Goal: Information Seeking & Learning: Check status

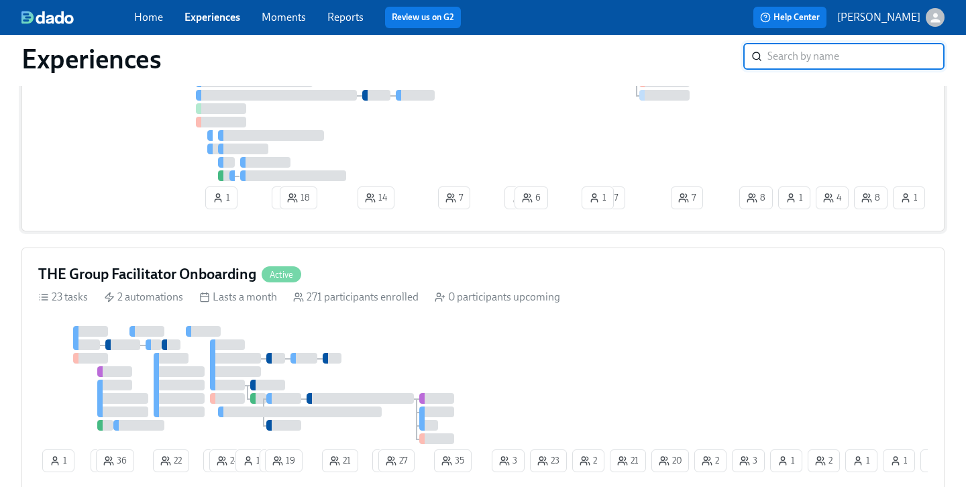
scroll to position [313, 0]
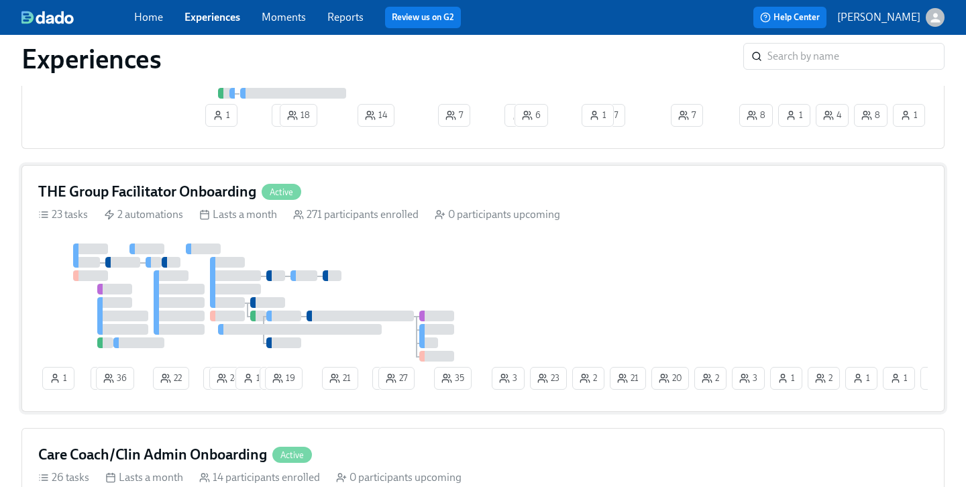
click at [362, 219] on div "271 participants enrolled" at bounding box center [355, 214] width 125 height 15
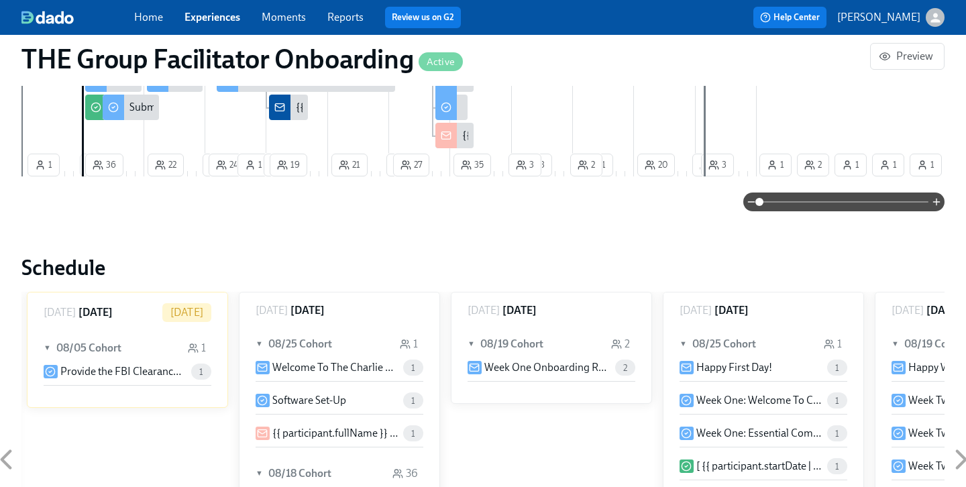
scroll to position [1062, 0]
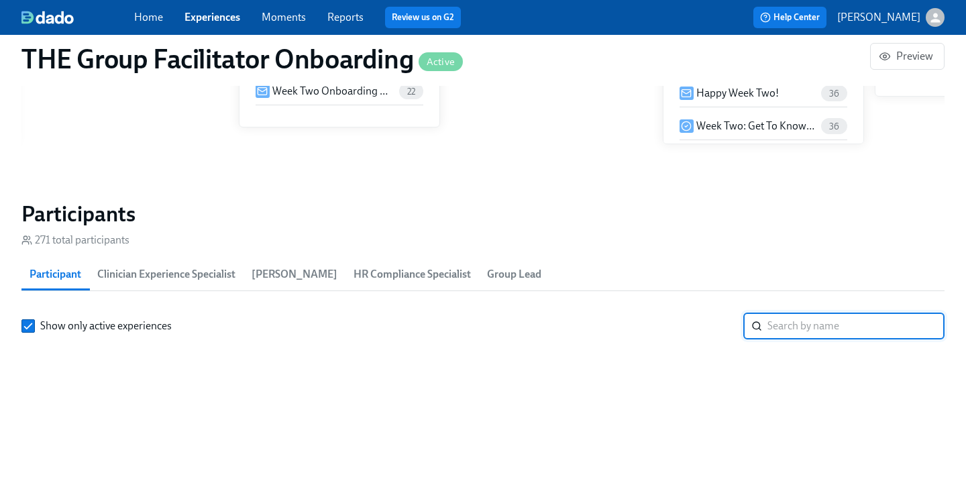
click at [770, 323] on input "search" at bounding box center [855, 326] width 177 height 27
paste input "[PERSON_NAME]"
type input "[PERSON_NAME]"
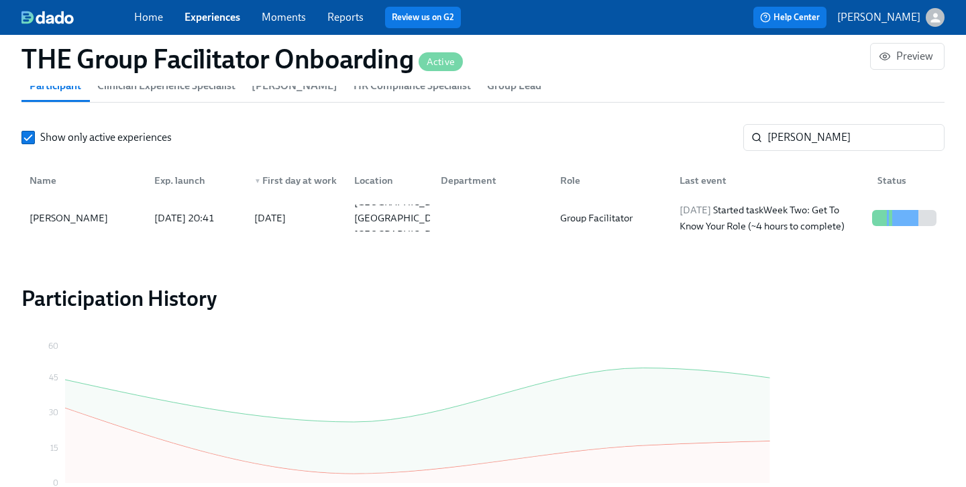
scroll to position [1249, 0]
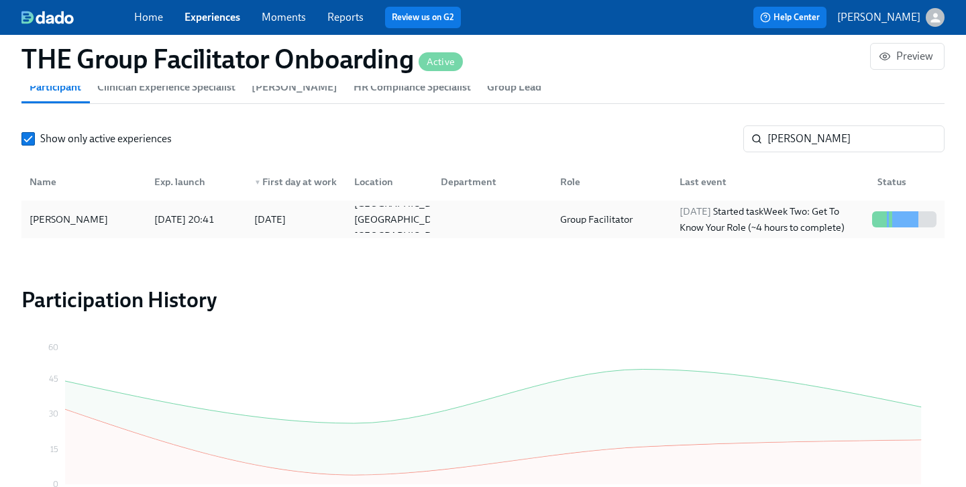
click at [64, 215] on div "[PERSON_NAME]" at bounding box center [68, 219] width 89 height 16
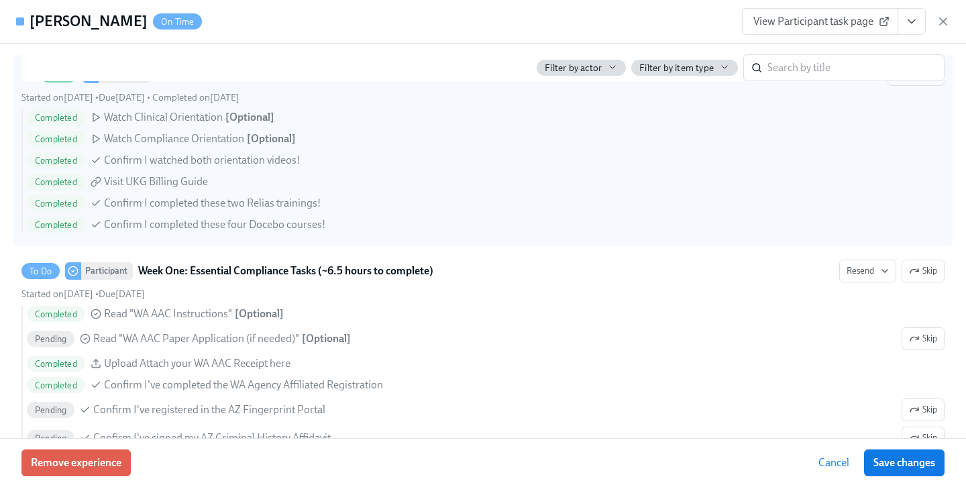
scroll to position [1033, 0]
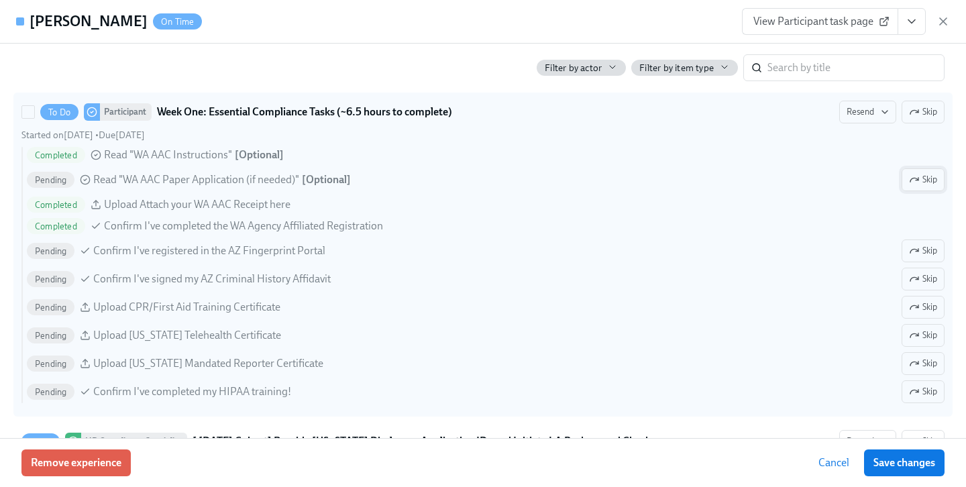
click at [925, 182] on span "Skip" at bounding box center [923, 179] width 28 height 13
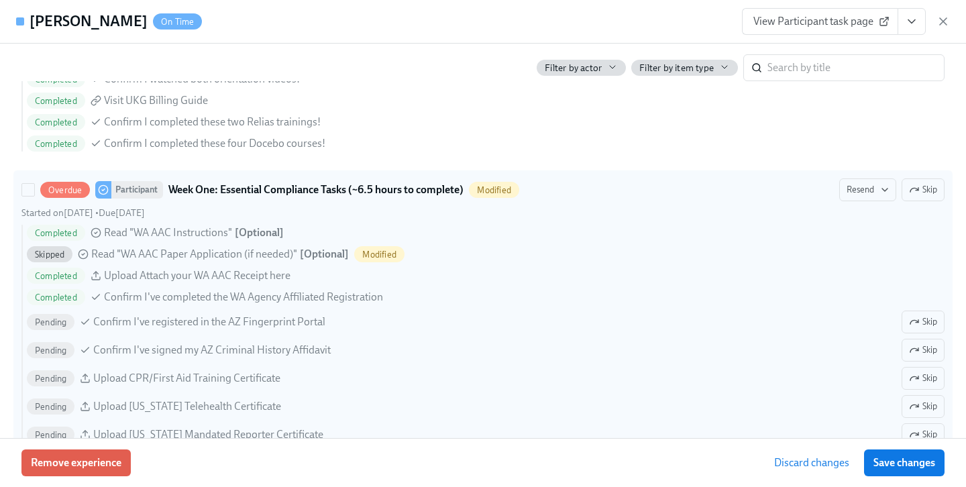
scroll to position [952, 0]
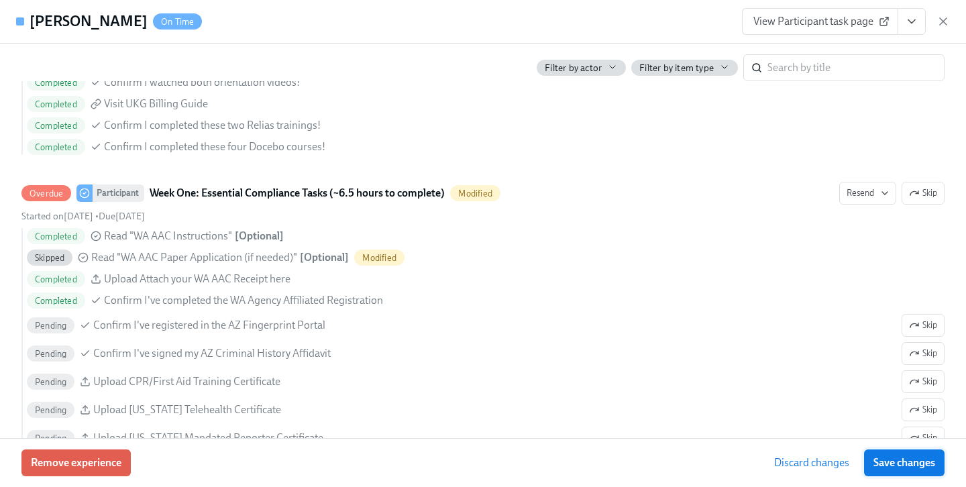
click at [900, 464] on span "Save changes" at bounding box center [904, 462] width 62 height 13
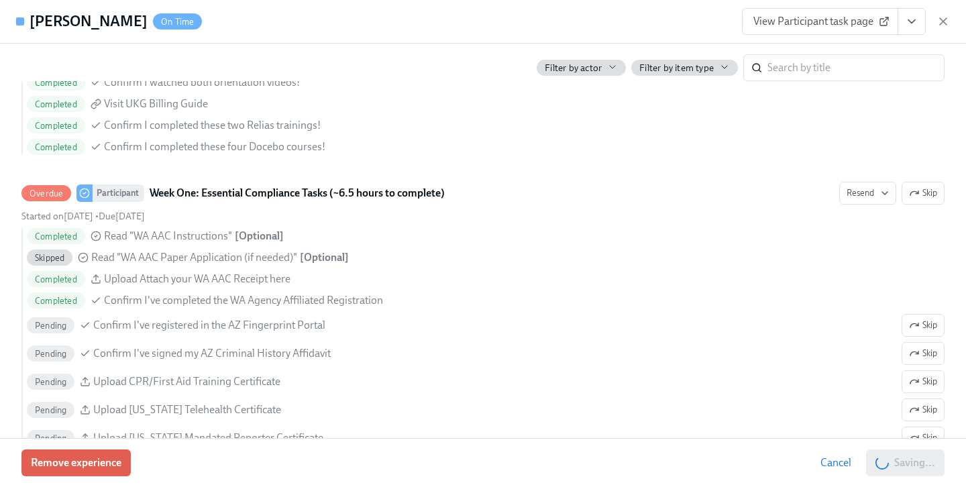
scroll to position [0, 22171]
